Goal: Information Seeking & Learning: Learn about a topic

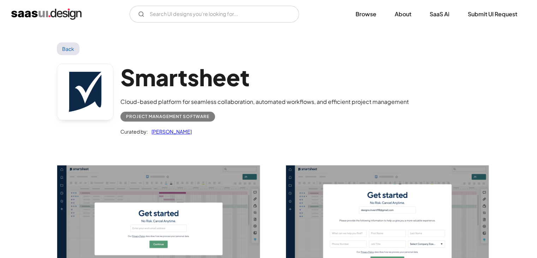
click at [67, 53] on link "Back" at bounding box center [68, 48] width 23 height 13
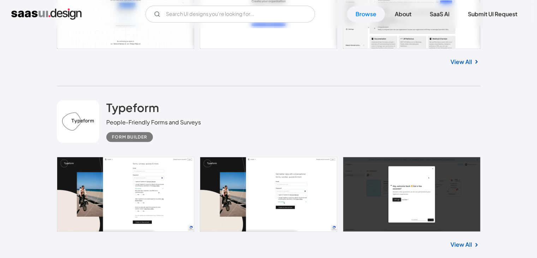
scroll to position [2021, 0]
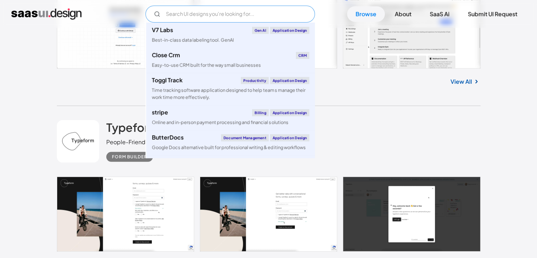
click at [214, 13] on input "Email Form" at bounding box center [231, 14] width 170 height 17
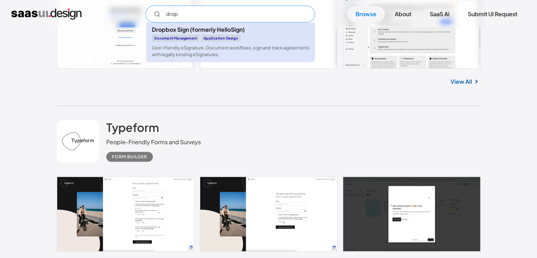
click at [222, 42] on link "Dropbox Sign (formerly HelloSign) Document Management Application Design User-f…" at bounding box center [230, 43] width 169 height 40
type input "drop"
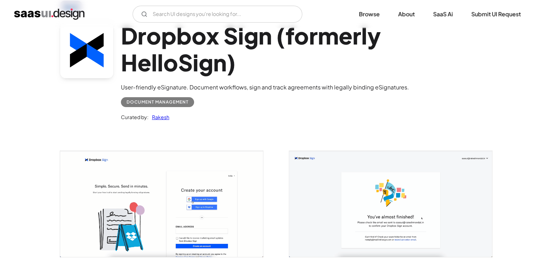
scroll to position [40, 0]
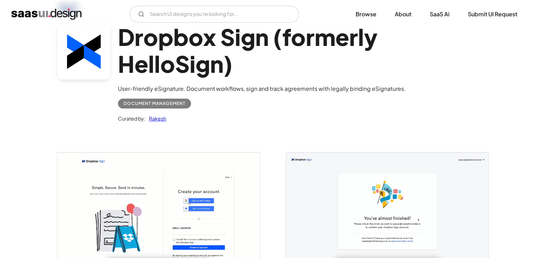
click at [146, 212] on img "open lightbox" at bounding box center [158, 205] width 203 height 106
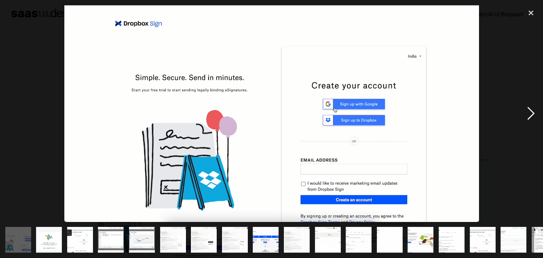
click at [527, 113] on div "next image" at bounding box center [531, 113] width 24 height 217
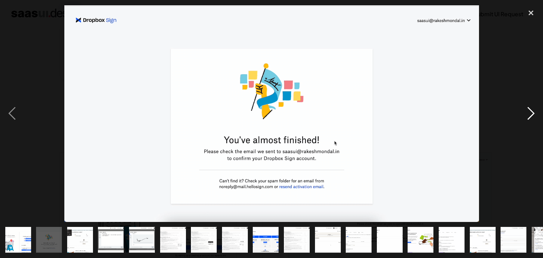
click at [527, 113] on div "next image" at bounding box center [531, 113] width 24 height 217
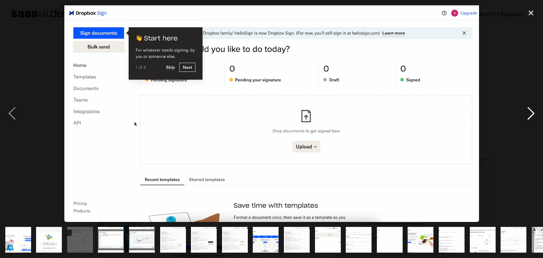
click at [533, 115] on div "next image" at bounding box center [531, 113] width 24 height 217
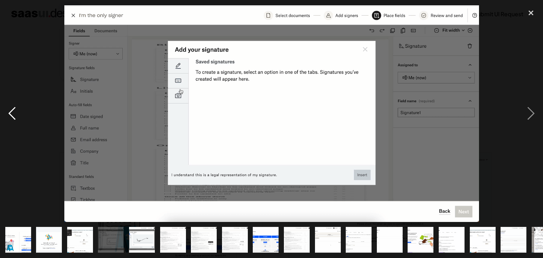
click at [11, 114] on div "previous image" at bounding box center [12, 113] width 24 height 217
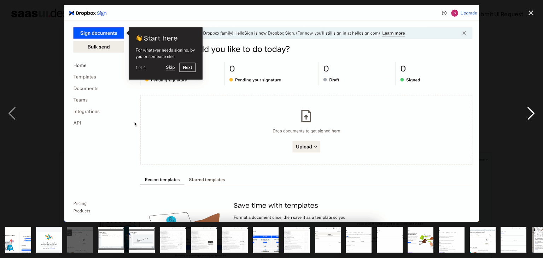
click at [530, 117] on div "next image" at bounding box center [531, 113] width 24 height 217
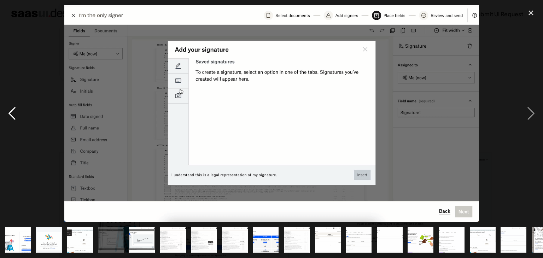
click at [13, 120] on div "previous image" at bounding box center [12, 113] width 24 height 217
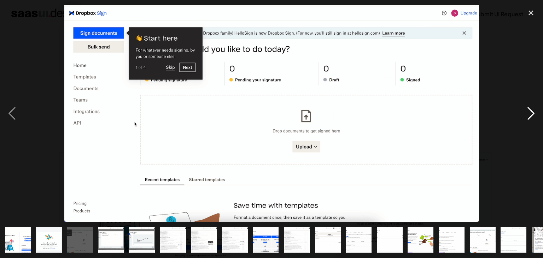
click at [533, 116] on div "next image" at bounding box center [531, 113] width 24 height 217
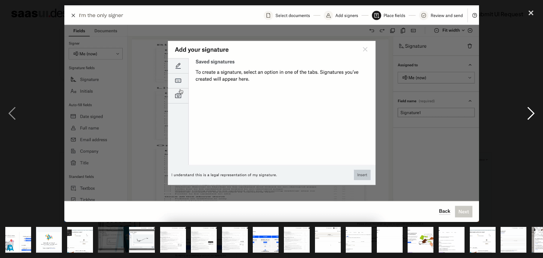
click at [533, 116] on div "next image" at bounding box center [531, 113] width 24 height 217
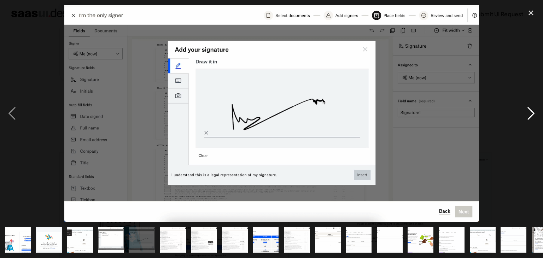
click at [533, 116] on div "next image" at bounding box center [531, 113] width 24 height 217
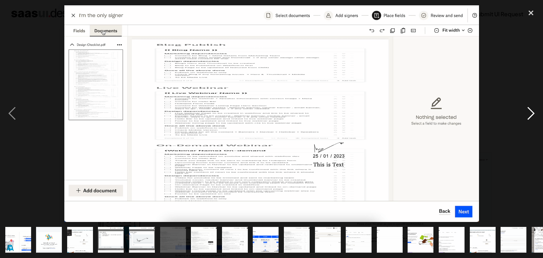
click at [533, 116] on div "next image" at bounding box center [531, 113] width 24 height 217
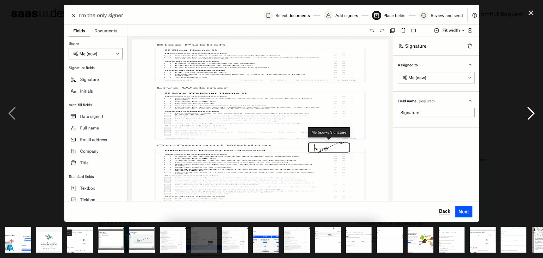
click at [533, 116] on div "next image" at bounding box center [531, 113] width 24 height 217
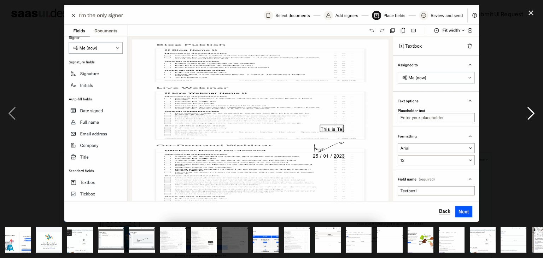
click at [533, 116] on div "next image" at bounding box center [531, 113] width 24 height 217
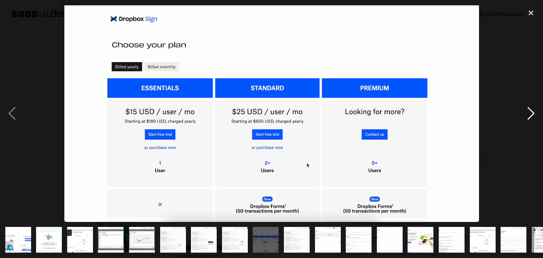
click at [533, 118] on div "next image" at bounding box center [531, 113] width 24 height 217
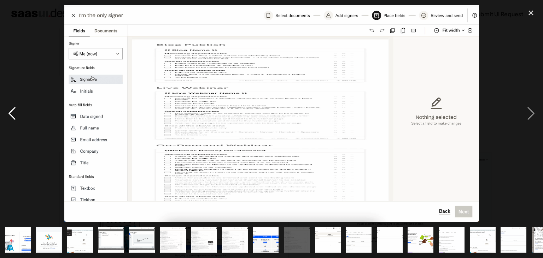
click at [12, 108] on div "previous image" at bounding box center [12, 113] width 24 height 217
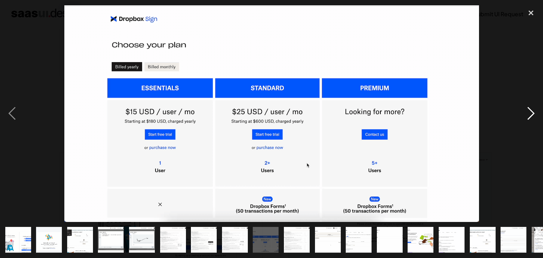
click at [527, 120] on div "next image" at bounding box center [531, 113] width 24 height 217
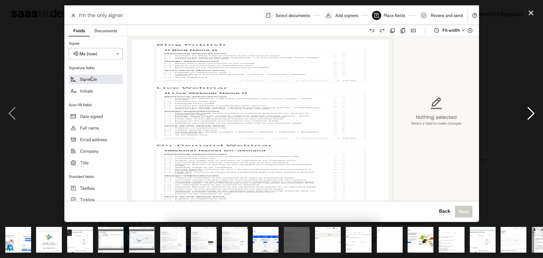
click at [528, 116] on div "next image" at bounding box center [531, 113] width 24 height 217
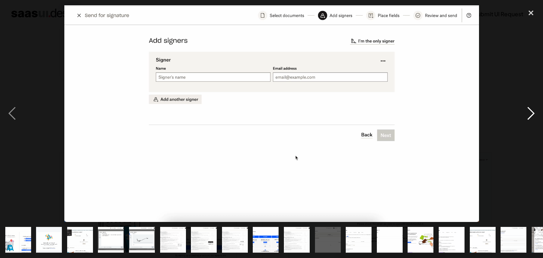
click at [527, 111] on div "next image" at bounding box center [531, 113] width 24 height 217
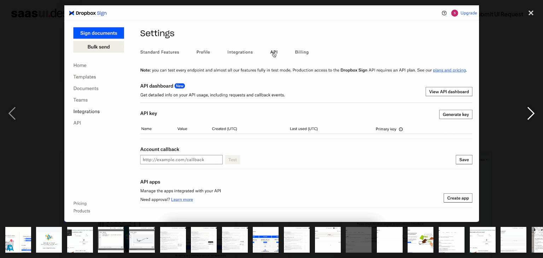
click at [529, 111] on div "next image" at bounding box center [531, 113] width 24 height 217
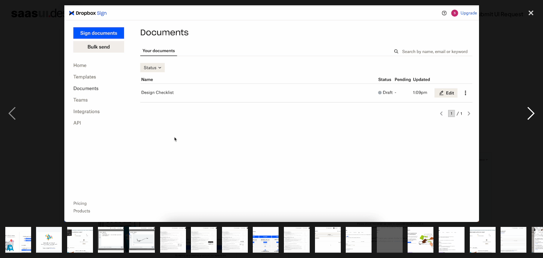
click at [532, 114] on div "next image" at bounding box center [531, 113] width 24 height 217
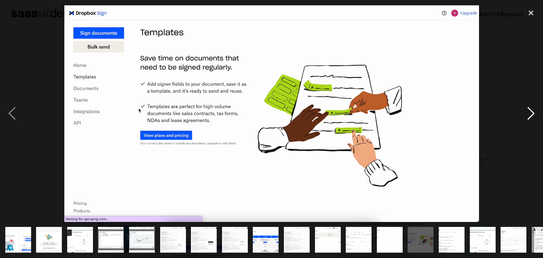
click at [530, 113] on div "next image" at bounding box center [531, 113] width 24 height 217
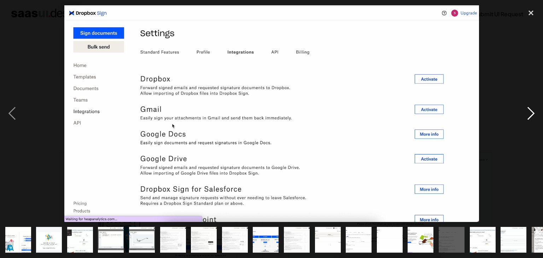
click at [531, 116] on div "next image" at bounding box center [531, 113] width 24 height 217
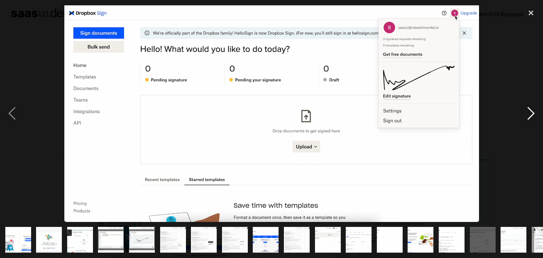
click at [527, 114] on div "next image" at bounding box center [531, 113] width 24 height 217
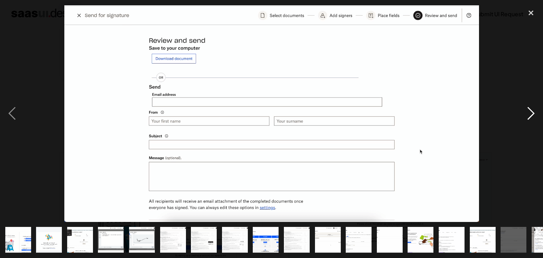
click at [531, 112] on div "next image" at bounding box center [531, 113] width 24 height 217
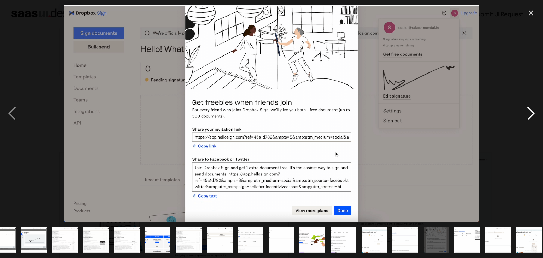
scroll to position [0, 112]
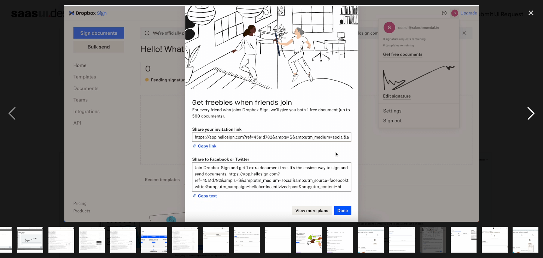
click at [527, 112] on div "next image" at bounding box center [531, 113] width 24 height 217
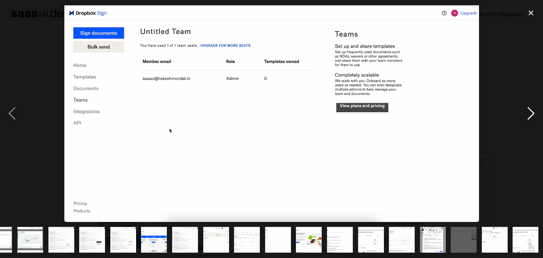
click at [531, 117] on div "next image" at bounding box center [531, 113] width 24 height 217
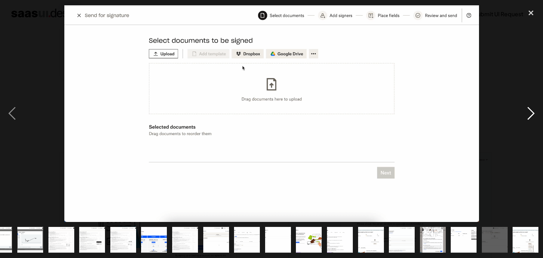
click at [528, 114] on div "next image" at bounding box center [531, 113] width 24 height 217
